Goal: Find specific page/section

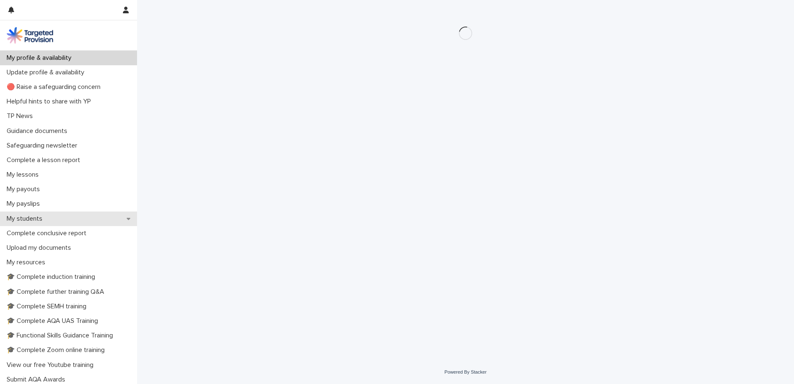
click at [49, 215] on div "My students" at bounding box center [68, 218] width 137 height 15
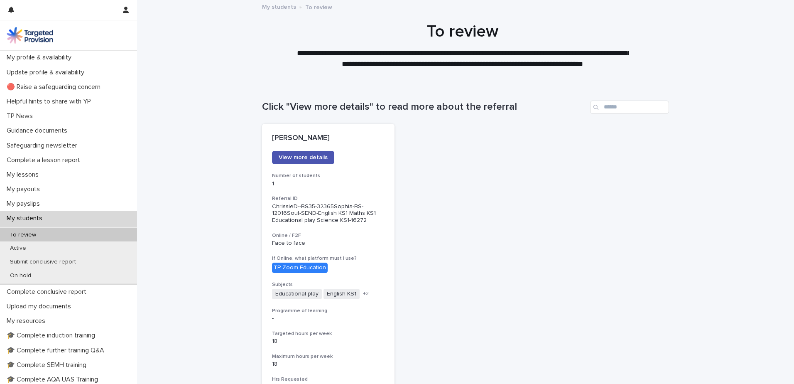
click at [21, 31] on img at bounding box center [30, 35] width 47 height 17
